Goal: Find specific page/section: Find specific page/section

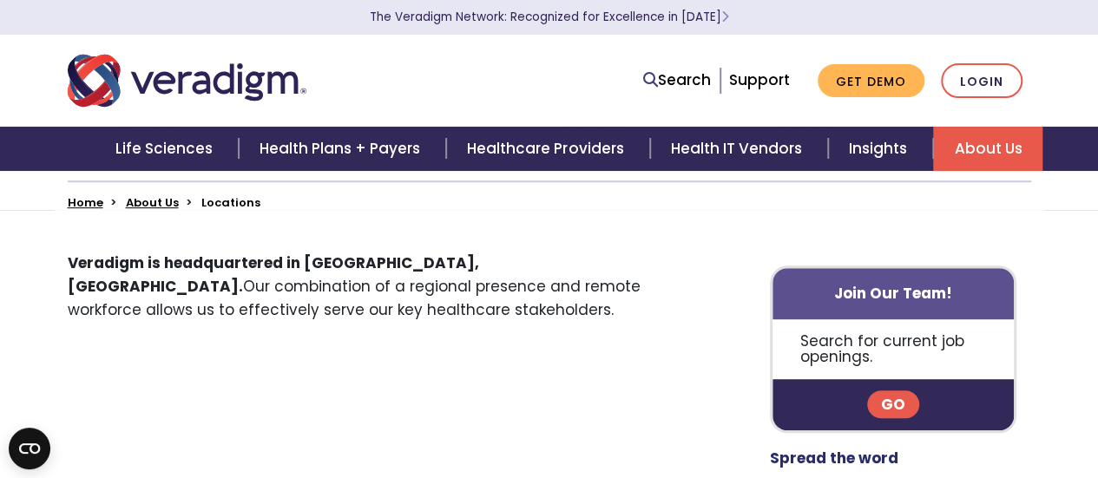
scroll to position [87, 0]
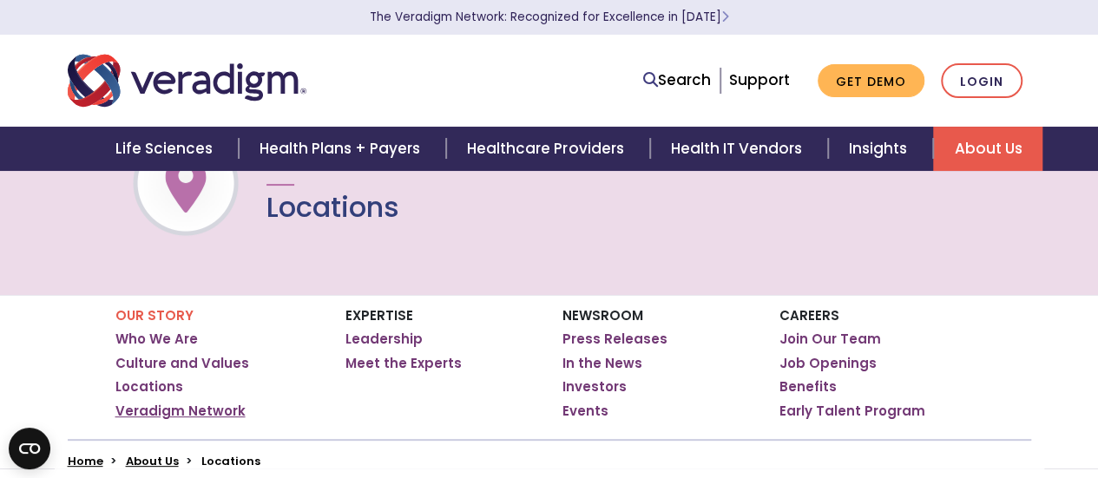
click at [220, 410] on link "Veradigm Network" at bounding box center [180, 411] width 130 height 17
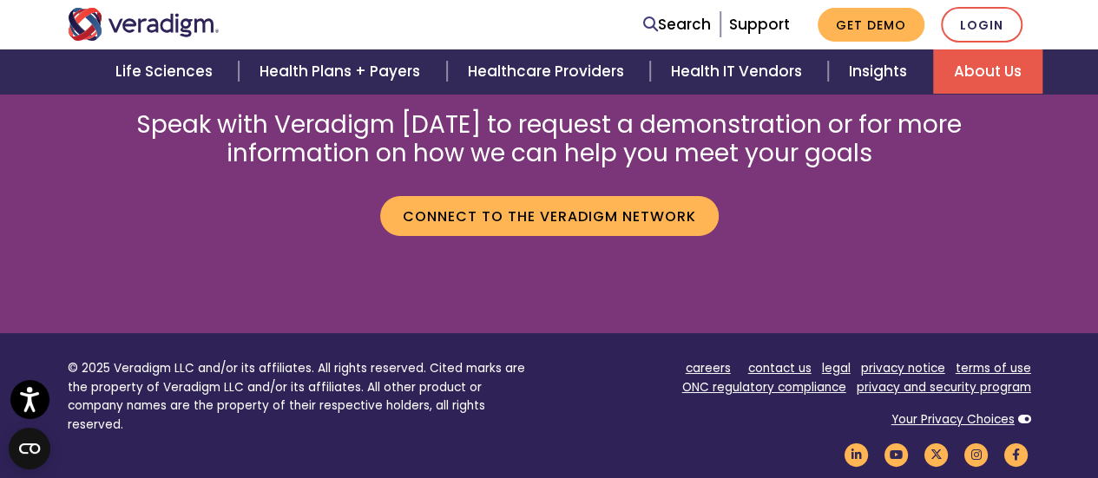
scroll to position [3263, 0]
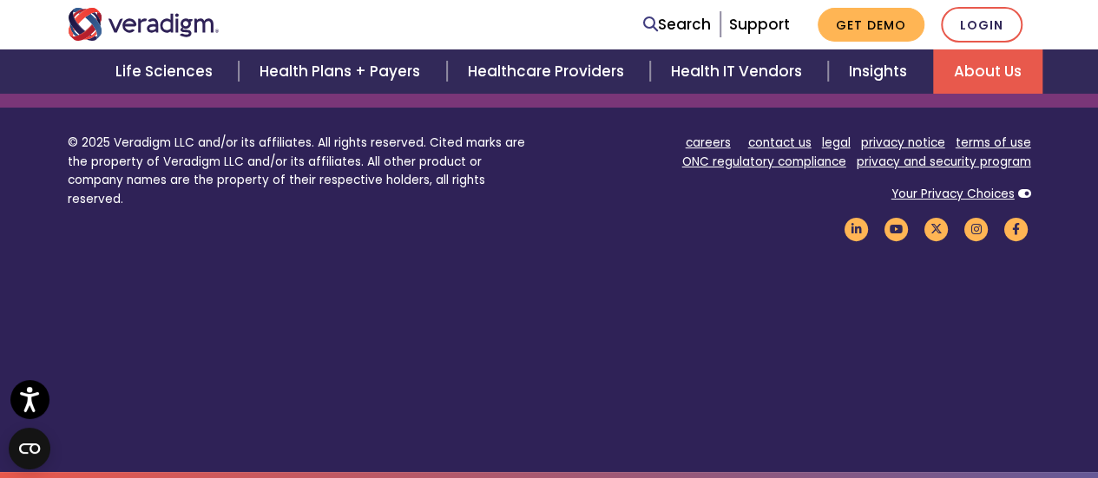
click at [994, 74] on link "About Us" at bounding box center [987, 71] width 109 height 44
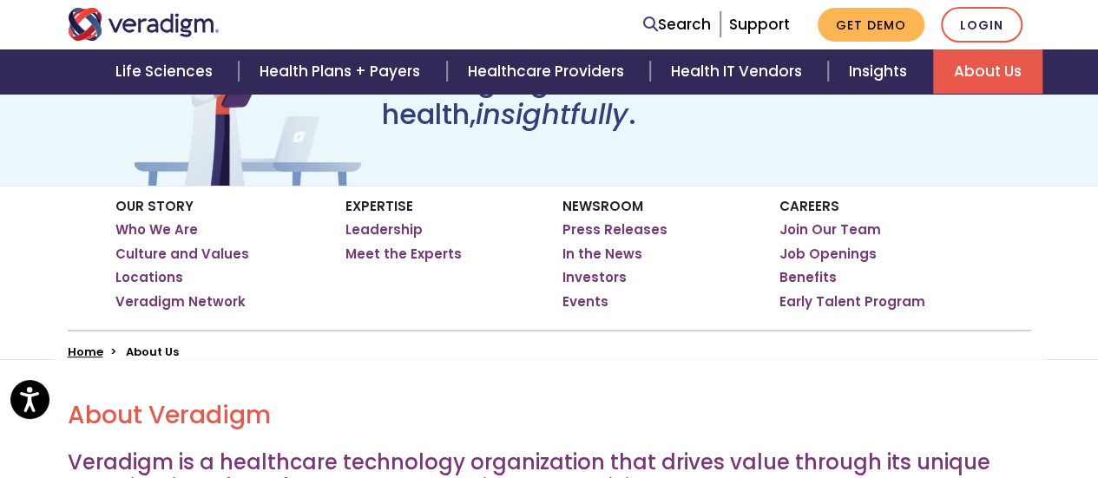
scroll to position [260, 0]
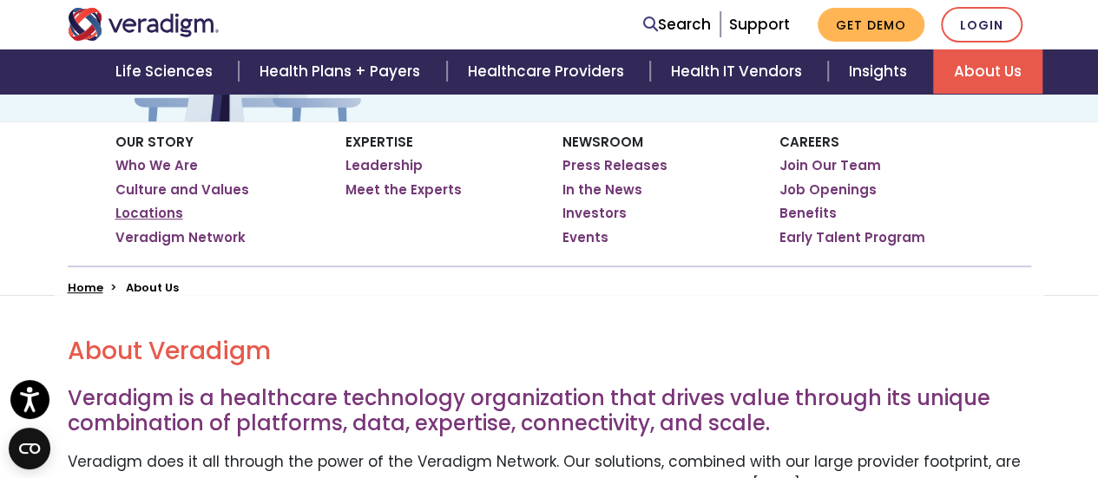
click at [172, 211] on link "Locations" at bounding box center [149, 213] width 68 height 17
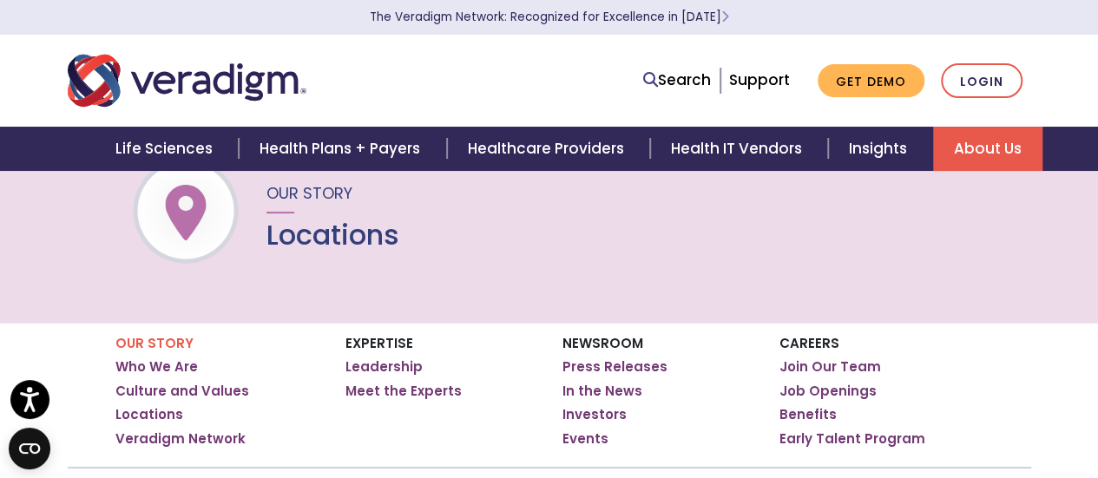
scroll to position [87, 0]
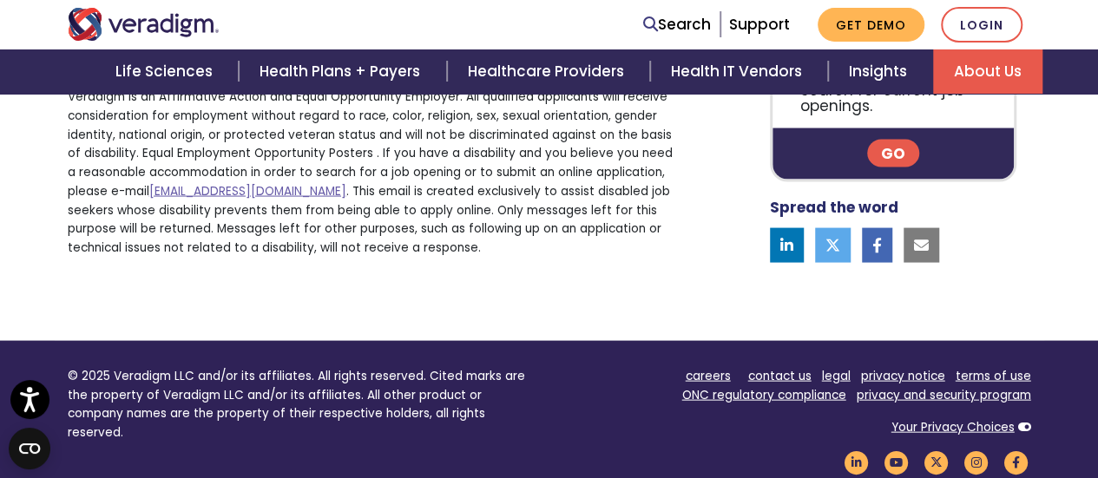
scroll to position [1741, 0]
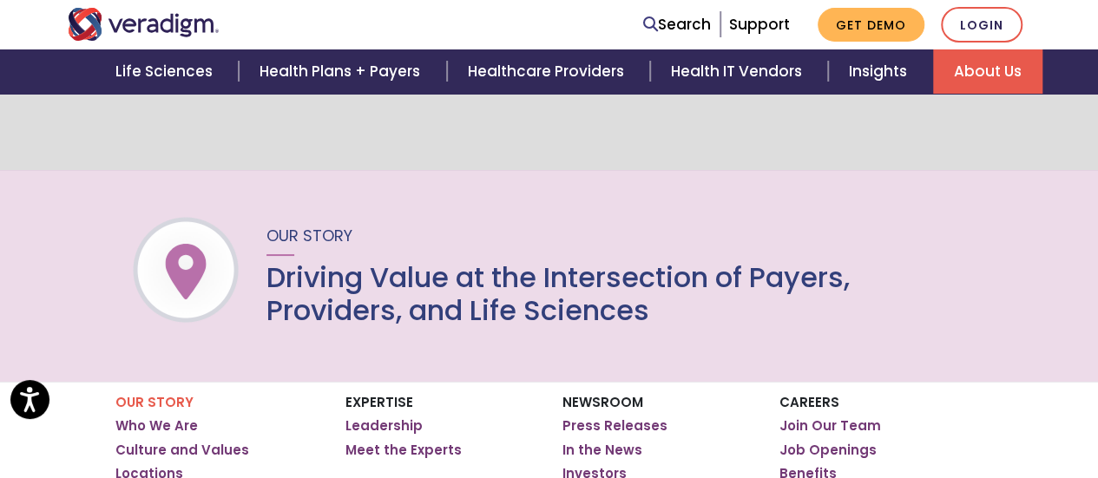
scroll to position [3263, 0]
